Goal: Obtain resource: Download file/media

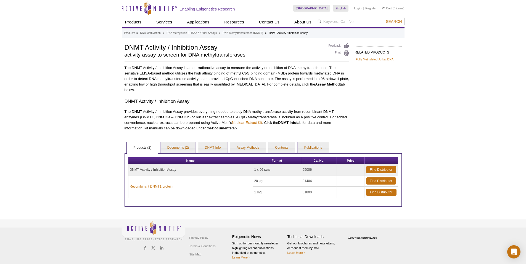
click at [30, 173] on div "Active Motif Logo Enabling Epigenetics Research 0 Search Skip to content Active…" at bounding box center [263, 134] width 526 height 268
drag, startPoint x: 178, startPoint y: 169, endPoint x: 121, endPoint y: 171, distance: 57.2
click at [121, 171] on div "Active Motif Logo Enabling Epigenetics Research 0 Search Skip to content Active…" at bounding box center [263, 134] width 526 height 268
drag, startPoint x: 121, startPoint y: 171, endPoint x: 143, endPoint y: 168, distance: 22.4
copy div "Name Format Cat No. Price DNMT Activity / Inhibition Assay"
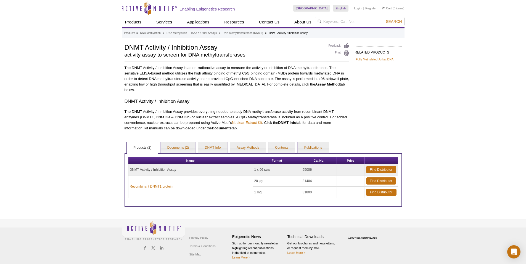
click at [193, 170] on td "DNMT Activity / Inhibition Assay" at bounding box center [190, 169] width 125 height 11
click at [158, 170] on td "DNMT Activity / Inhibition Assay" at bounding box center [190, 169] width 125 height 11
drag, startPoint x: 129, startPoint y: 170, endPoint x: 180, endPoint y: 174, distance: 51.3
click at [180, 174] on td "DNMT Activity / Inhibition Assay" at bounding box center [190, 169] width 125 height 11
drag, startPoint x: 180, startPoint y: 174, endPoint x: 170, endPoint y: 170, distance: 10.4
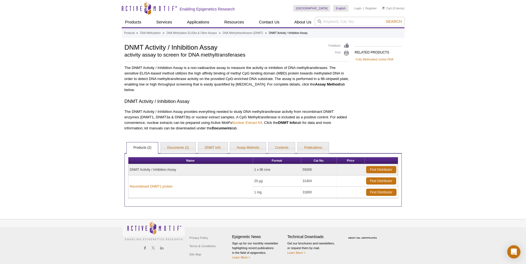
copy td "DNMT Activity / Inhibition Assay"
drag, startPoint x: 303, startPoint y: 169, endPoint x: 319, endPoint y: 170, distance: 16.6
click at [319, 170] on td "55006" at bounding box center [319, 169] width 36 height 11
drag, startPoint x: 319, startPoint y: 170, endPoint x: 308, endPoint y: 170, distance: 11.3
copy td "55006"
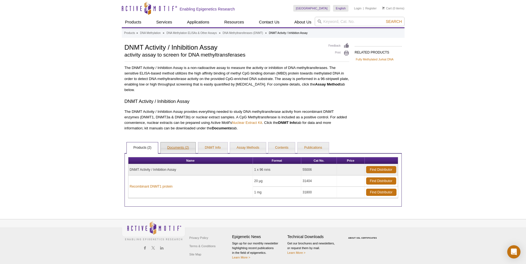
click at [176, 148] on link "Documents (2)" at bounding box center [178, 147] width 35 height 11
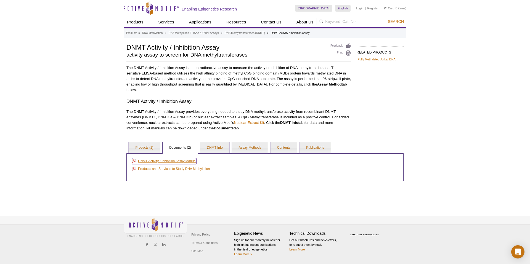
click at [183, 160] on link "DNMT Activity / Inhibition Assay Manual" at bounding box center [164, 161] width 64 height 6
